Goal: Transaction & Acquisition: Subscribe to service/newsletter

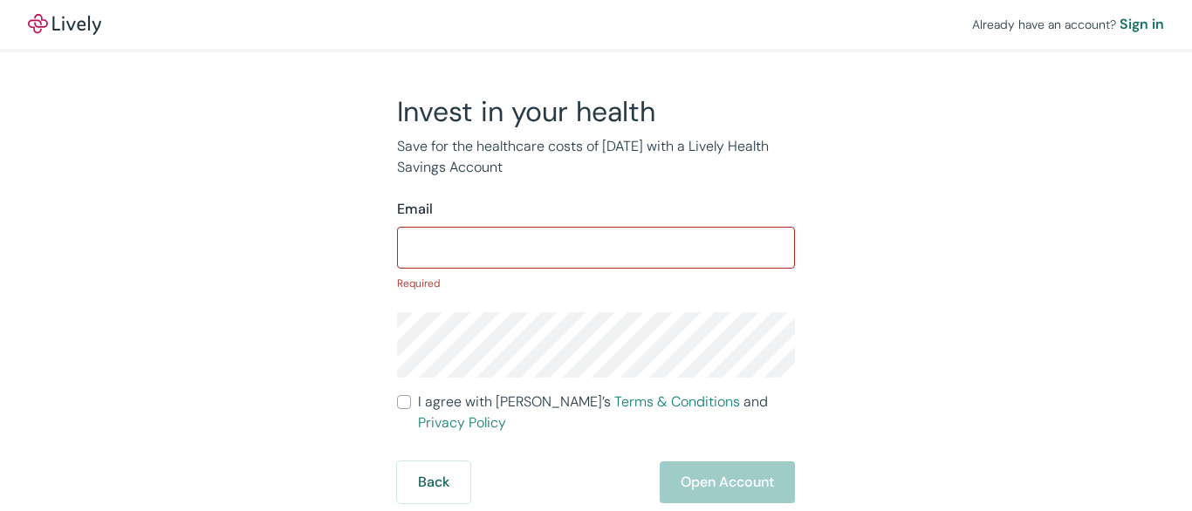
click at [596, 256] on input "Email" at bounding box center [596, 247] width 398 height 35
click at [596, 244] on input "Email" at bounding box center [596, 247] width 398 height 35
click at [596, 26] on div "Already have an account? Sign in" at bounding box center [596, 24] width 1192 height 49
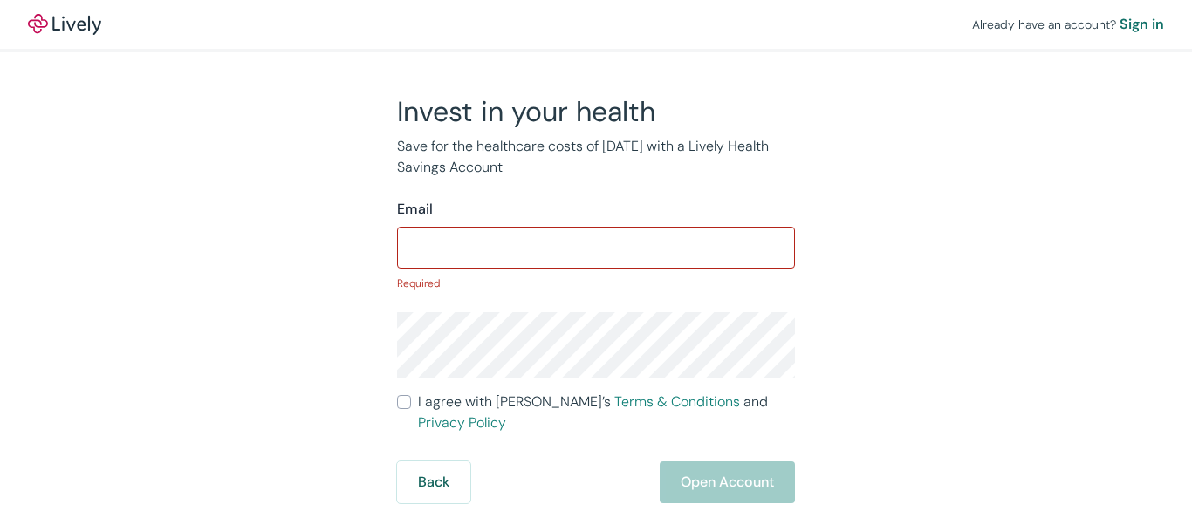
click at [596, 24] on div "Already have an account? Sign in" at bounding box center [596, 24] width 1192 height 49
click at [65, 24] on img at bounding box center [64, 24] width 73 height 21
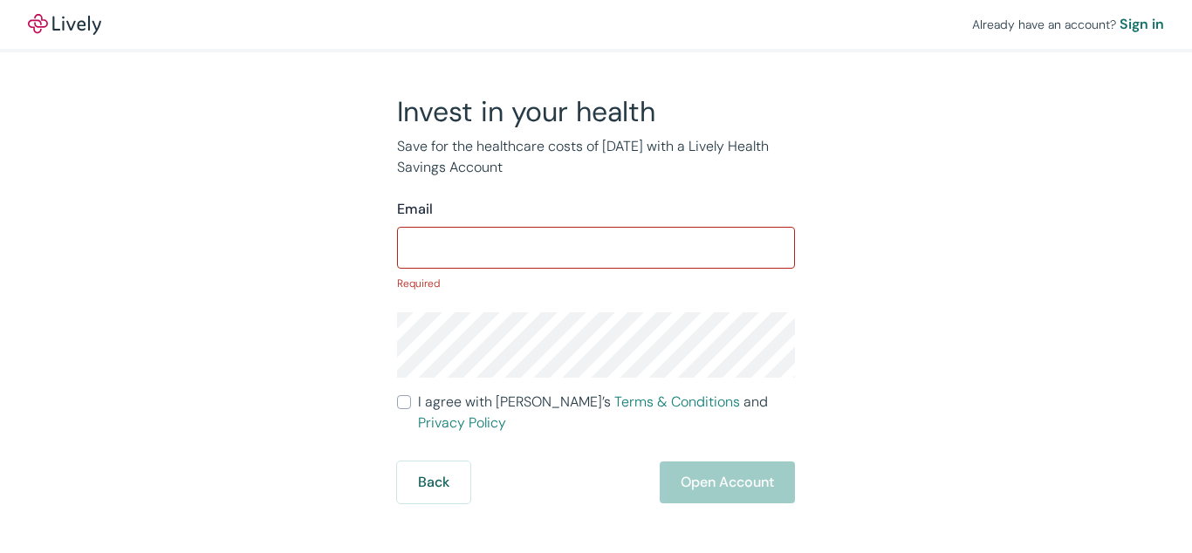
click at [596, 277] on p "Required" at bounding box center [596, 284] width 398 height 16
click at [596, 244] on input "Email" at bounding box center [596, 247] width 398 height 35
click at [596, 26] on div "Already have an account? Sign in" at bounding box center [596, 24] width 1192 height 49
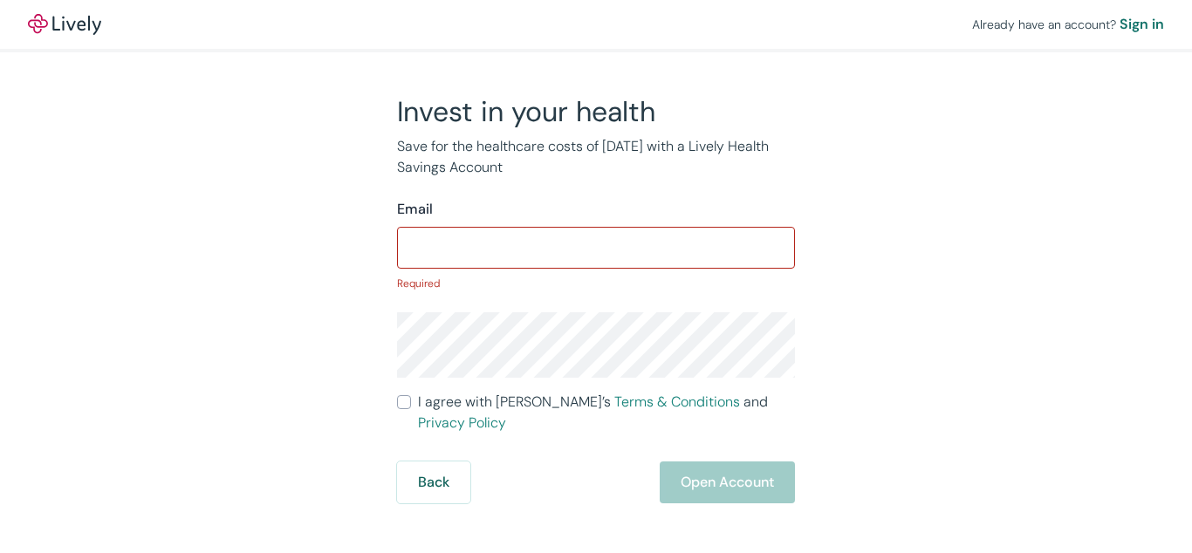
click at [596, 24] on div "Already have an account? Sign in" at bounding box center [596, 24] width 1192 height 49
click at [65, 24] on img at bounding box center [64, 24] width 73 height 21
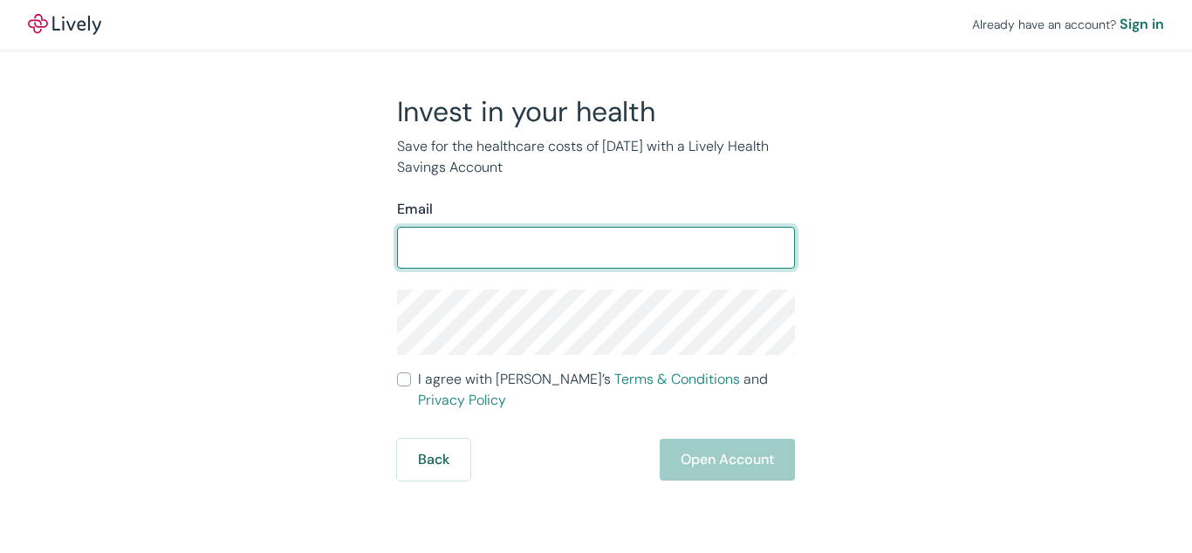
click at [596, 277] on form "Email ​ I agree with Lively’s Terms & Conditions and Privacy Policy Back Open A…" at bounding box center [596, 340] width 398 height 282
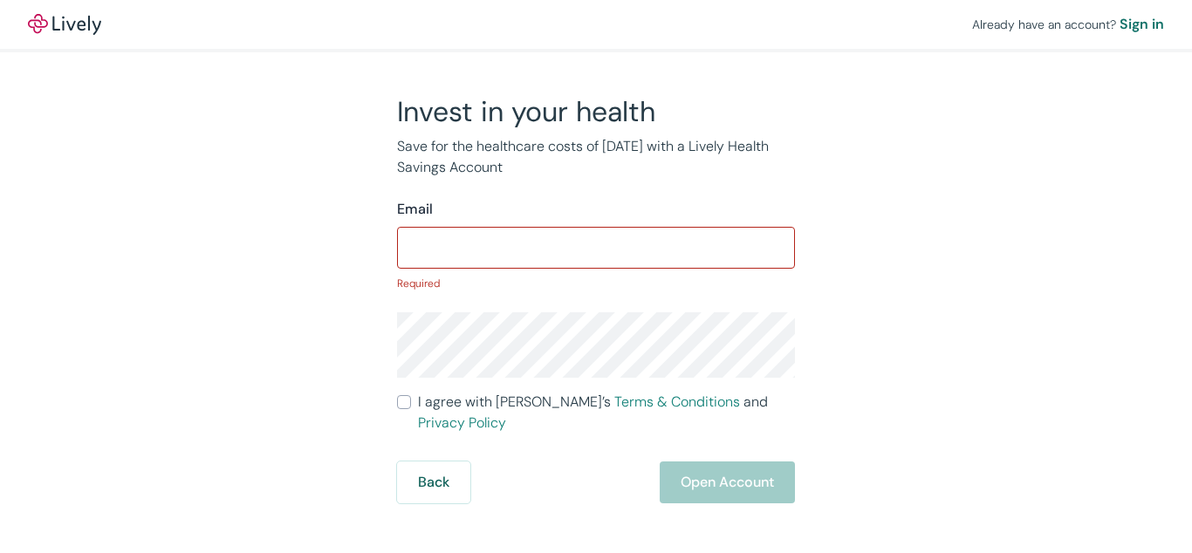
click at [596, 277] on p "Required" at bounding box center [596, 284] width 398 height 16
click at [596, 244] on input "Email" at bounding box center [596, 247] width 398 height 35
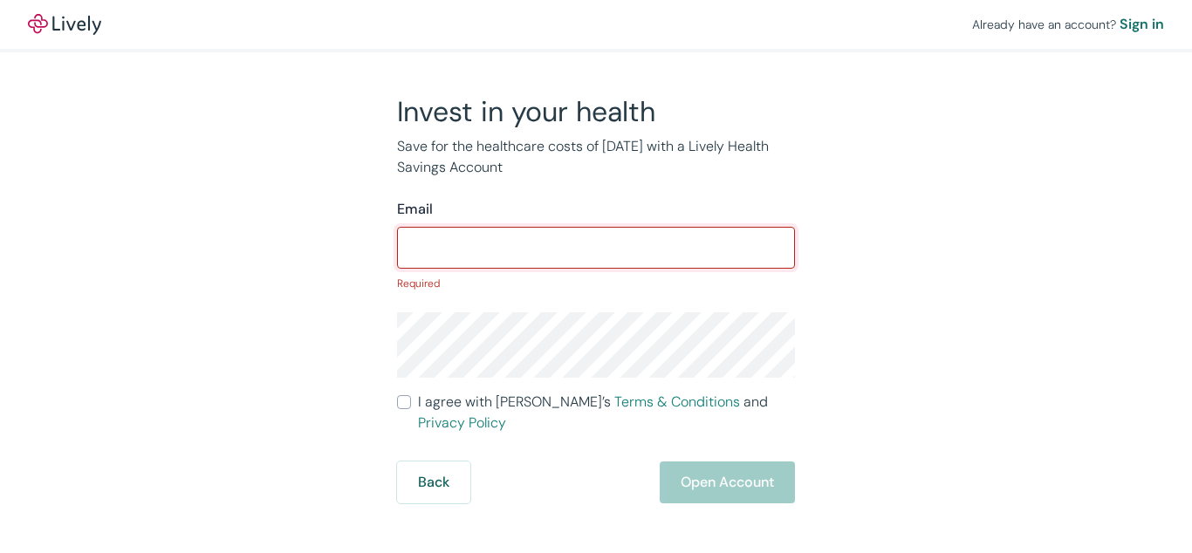
click at [596, 244] on input "Email" at bounding box center [596, 247] width 398 height 35
click at [596, 26] on div "Already have an account? Sign in" at bounding box center [596, 24] width 1192 height 49
click at [596, 24] on div "Already have an account? Sign in" at bounding box center [596, 24] width 1192 height 49
click at [65, 24] on img at bounding box center [64, 24] width 73 height 21
